Goal: Navigation & Orientation: Find specific page/section

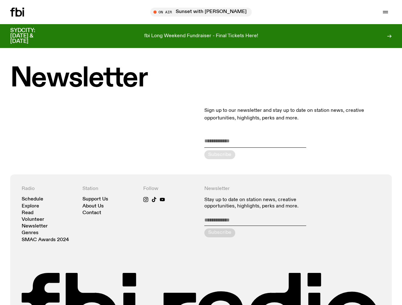
click at [0, 0] on icon "button" at bounding box center [0, 0] width 0 height 0
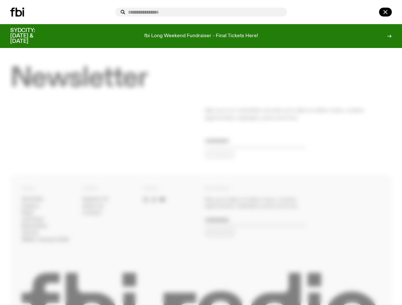
click at [282, 12] on input "text" at bounding box center [205, 12] width 154 height 5
click at [370, 12] on div at bounding box center [376, 12] width 31 height 9
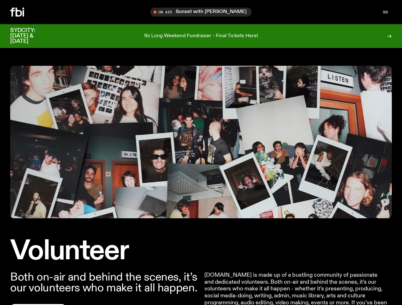
click at [0, 0] on icon "button" at bounding box center [0, 0] width 0 height 0
click at [282, 12] on input "text" at bounding box center [205, 12] width 154 height 5
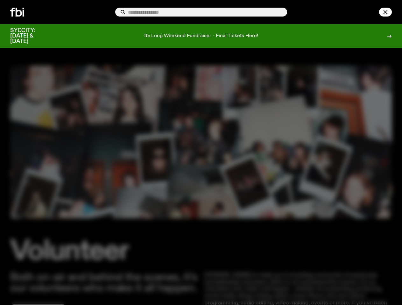
click at [370, 12] on div at bounding box center [376, 12] width 31 height 9
